Goal: Task Accomplishment & Management: Use online tool/utility

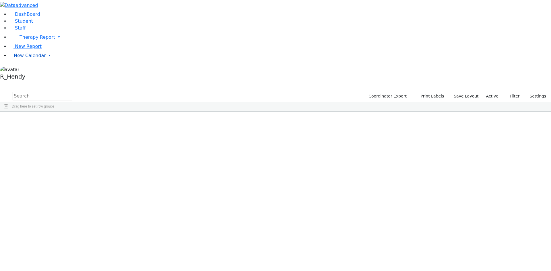
click at [31, 61] on link "New Calendar" at bounding box center [280, 55] width 542 height 11
click at [33, 70] on span "Calendar" at bounding box center [22, 66] width 21 height 5
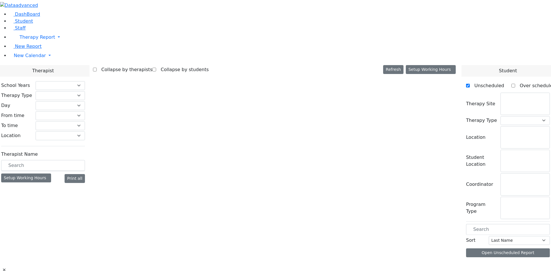
checkbox input "false"
select select "212"
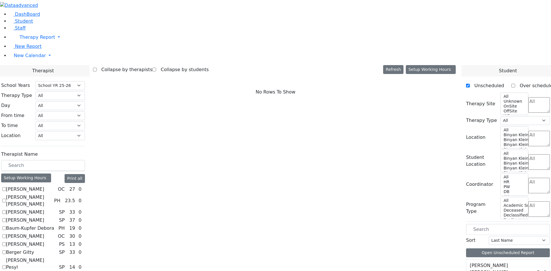
click at [52, 194] on label "[PERSON_NAME] [PERSON_NAME]" at bounding box center [29, 201] width 46 height 14
click at [6, 199] on input "Abramsky Sara Chana" at bounding box center [4, 201] width 4 height 4
checkbox input "true"
select select "2"
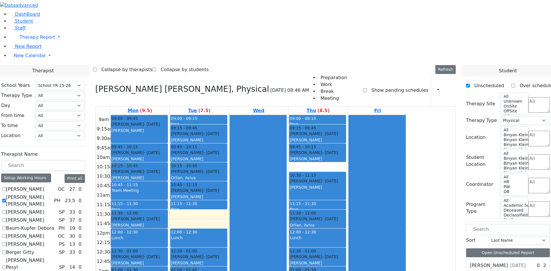
scroll to position [522, 0]
checkbox input "true"
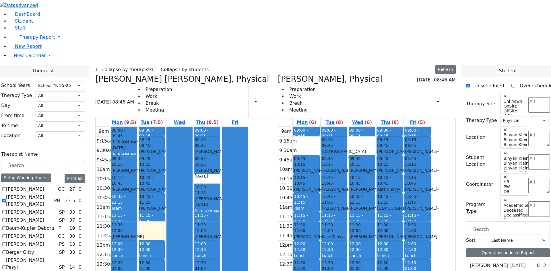
scroll to position [119, 0]
checkbox input "true"
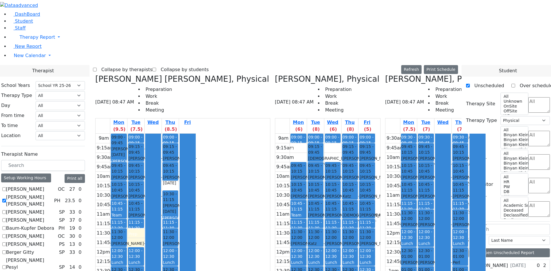
click at [450, 74] on div "Fried Tamar, Physical 09/02/2025 08:47 AM Preparation Work Break Meeting" at bounding box center [438, 96] width 106 height 44
click at [449, 65] on button "Print Schedule" at bounding box center [441, 69] width 34 height 9
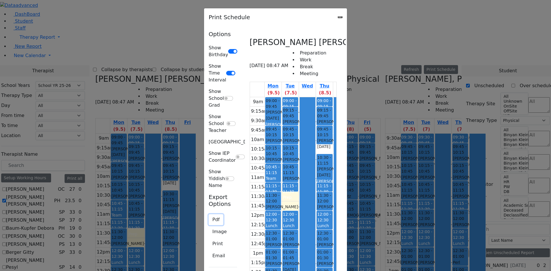
drag, startPoint x: 85, startPoint y: 123, endPoint x: 89, endPoint y: 121, distance: 4.9
click at [209, 215] on button "Pdf" at bounding box center [216, 220] width 15 height 11
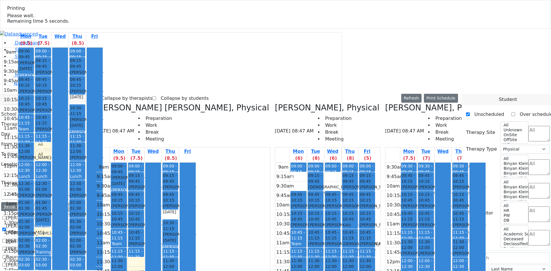
select select "212"
select select "2"
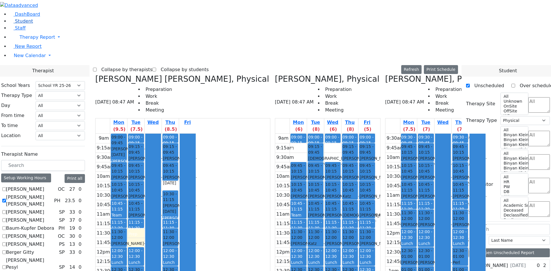
click at [19, 24] on span "Student" at bounding box center [24, 20] width 18 height 5
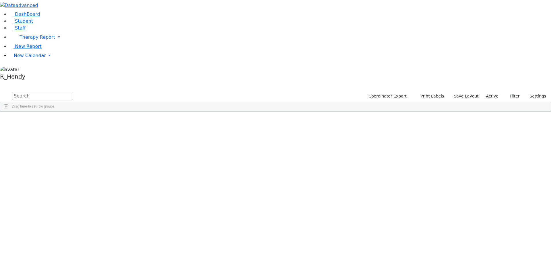
click at [72, 92] on input "text" at bounding box center [43, 96] width 60 height 9
type input "perr"
click at [73, 137] on div "Sofer" at bounding box center [55, 141] width 36 height 8
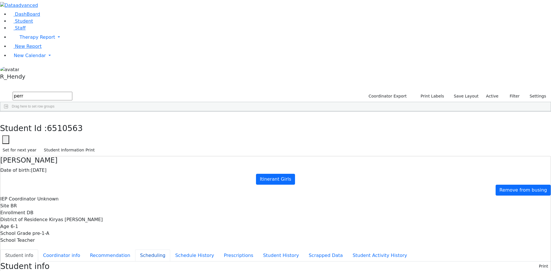
click at [138, 250] on button "Scheduling" at bounding box center [152, 256] width 35 height 12
click at [8, 112] on button "button" at bounding box center [4, 118] width 8 height 12
click at [24, 58] on span "New Calendar" at bounding box center [30, 55] width 32 height 5
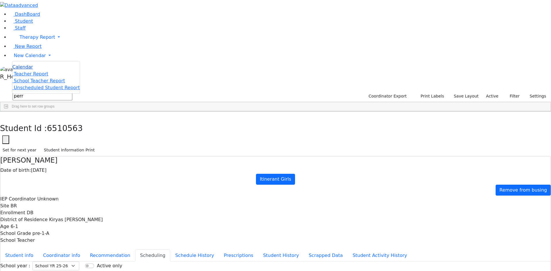
click at [29, 71] on link "Calendar" at bounding box center [22, 67] width 21 height 7
